Goal: Task Accomplishment & Management: Manage account settings

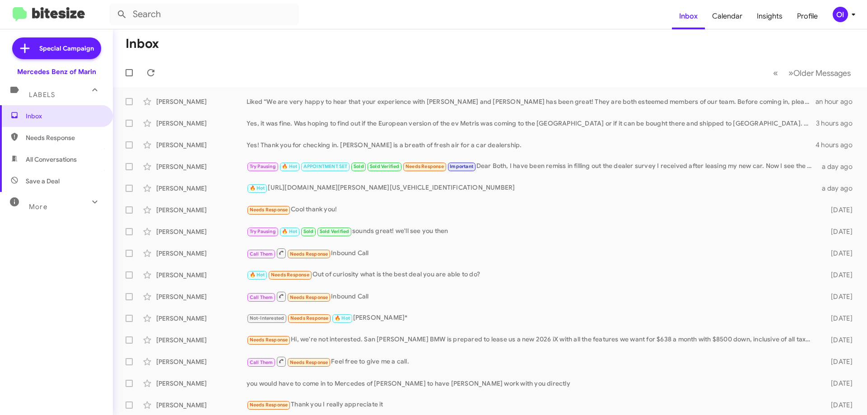
click at [846, 19] on span "OI" at bounding box center [845, 14] width 27 height 15
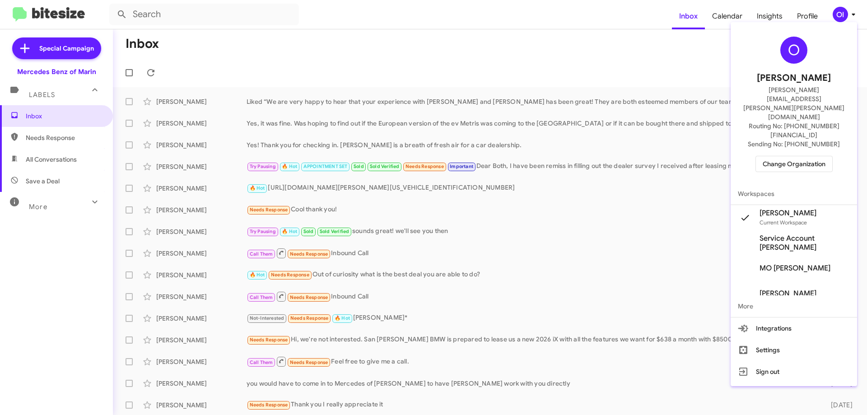
click at [797, 156] on span "Change Organization" at bounding box center [794, 163] width 63 height 15
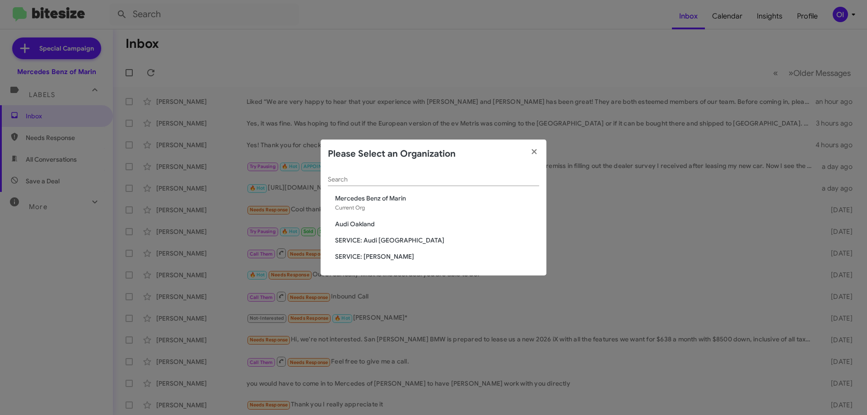
click at [370, 261] on span "SERVICE: [PERSON_NAME]" at bounding box center [437, 256] width 204 height 9
